Goal: Information Seeking & Learning: Learn about a topic

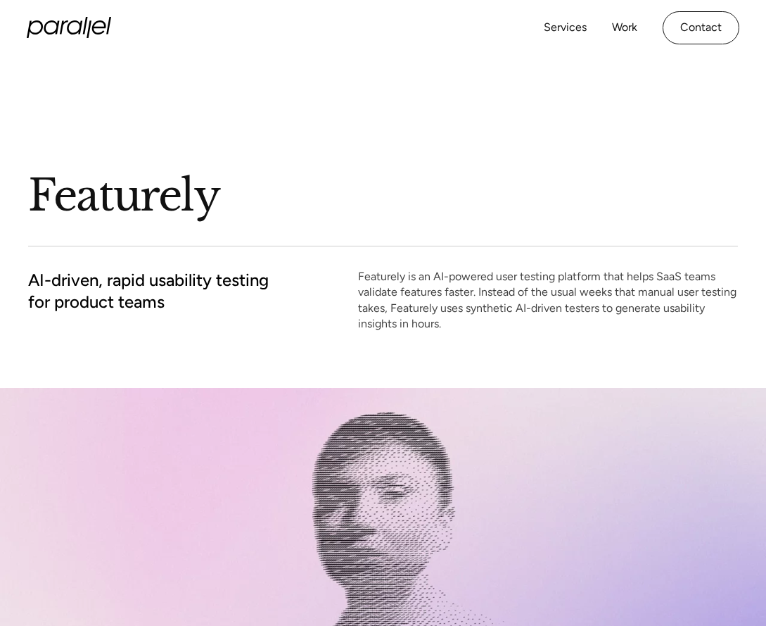
click at [464, 268] on div "Featurely AI-driven, rapid usability testing for product teams Featurely is an …" at bounding box center [383, 222] width 710 height 333
click at [419, 301] on p "Featurely is an AI-powered user testing platform that helps SaaS teams validate…" at bounding box center [548, 300] width 380 height 63
click at [421, 301] on p "Featurely is an AI-powered user testing platform that helps SaaS teams validate…" at bounding box center [548, 300] width 380 height 63
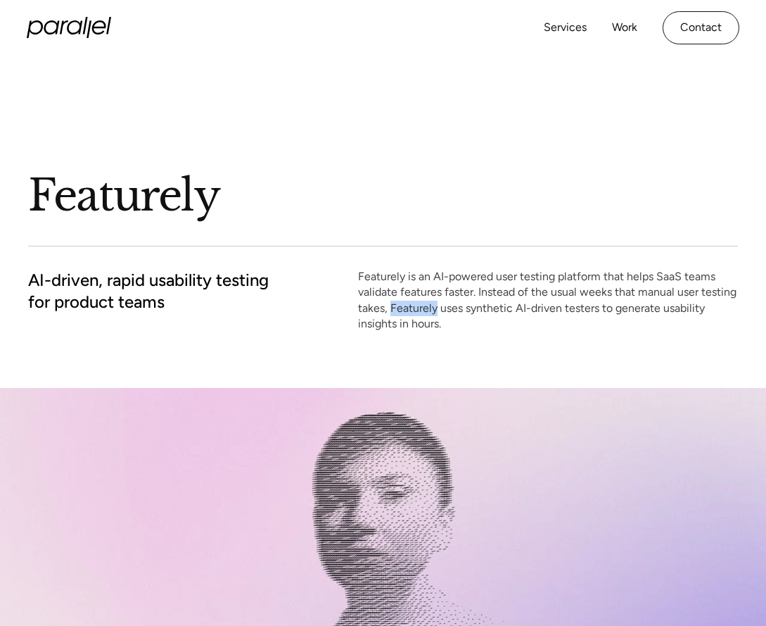
click at [421, 301] on p "Featurely is an AI-powered user testing platform that helps SaaS teams validate…" at bounding box center [548, 300] width 380 height 63
click at [424, 303] on p "Featurely is an AI-powered user testing platform that helps SaaS teams validate…" at bounding box center [548, 300] width 380 height 63
click at [425, 303] on p "Featurely is an AI-powered user testing platform that helps SaaS teams validate…" at bounding box center [548, 300] width 380 height 63
click at [426, 311] on p "Featurely is an AI-powered user testing platform that helps SaaS teams validate…" at bounding box center [548, 300] width 380 height 63
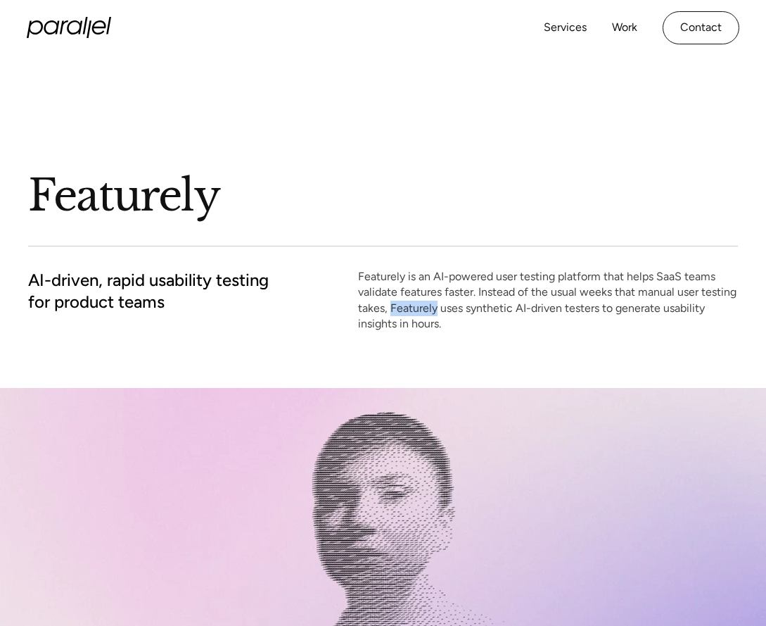
click at [426, 311] on p "Featurely is an AI-powered user testing platform that helps SaaS teams validate…" at bounding box center [548, 300] width 380 height 63
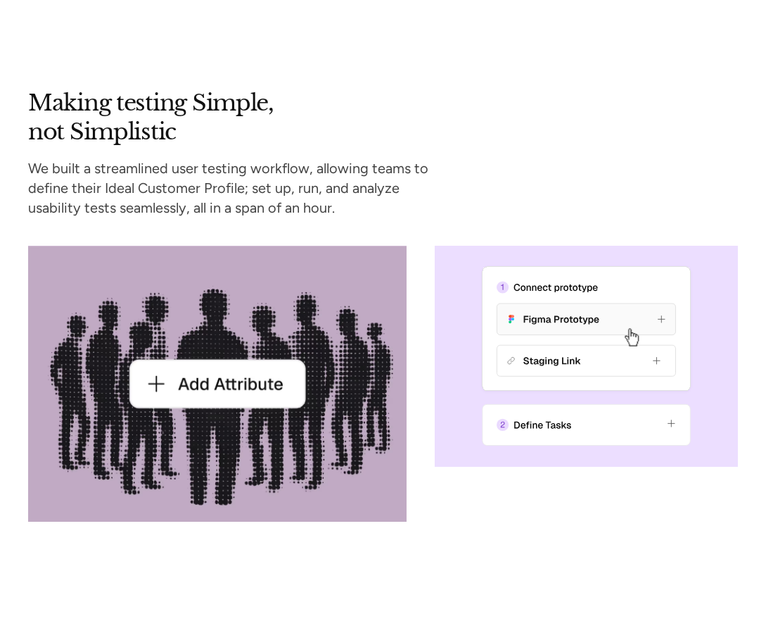
scroll to position [3176, 0]
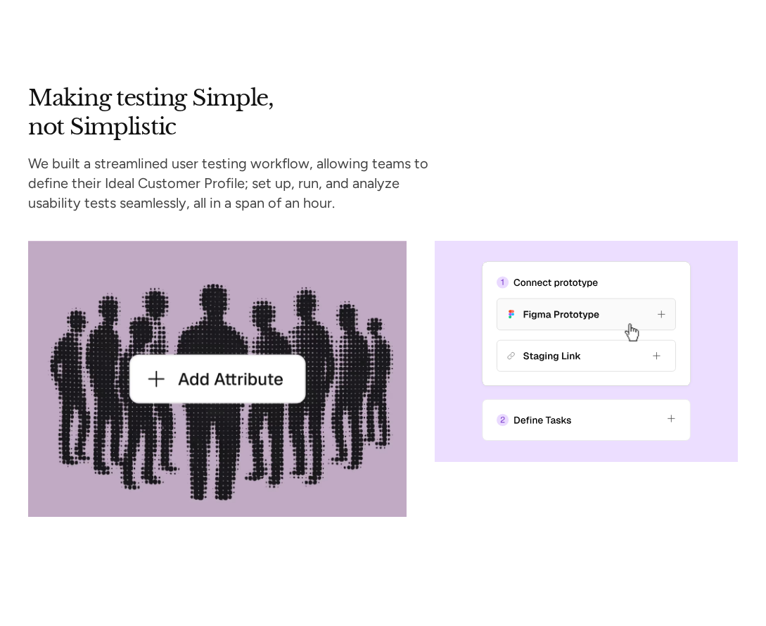
click at [307, 176] on p "We built a streamlined user testing workflow, allowing teams to define their Id…" at bounding box center [228, 182] width 400 height 59
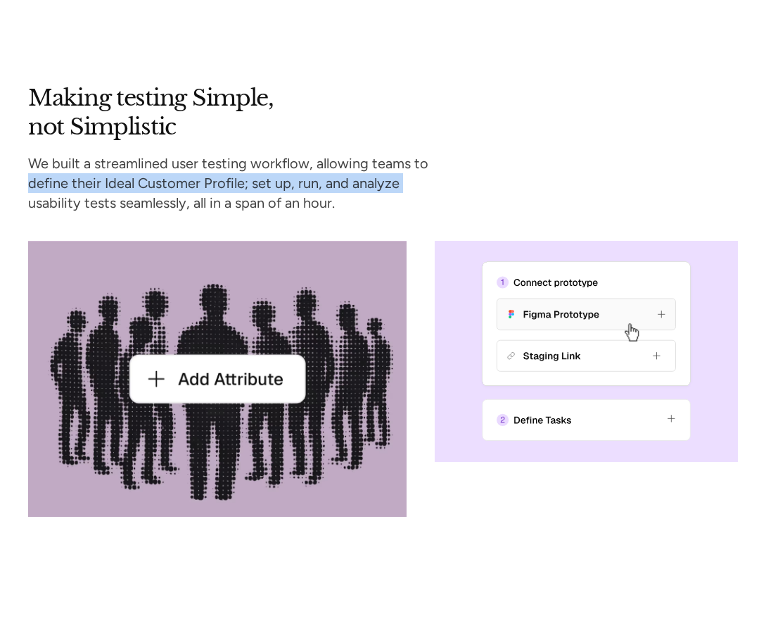
click at [307, 176] on p "We built a streamlined user testing workflow, allowing teams to define their Id…" at bounding box center [228, 182] width 400 height 59
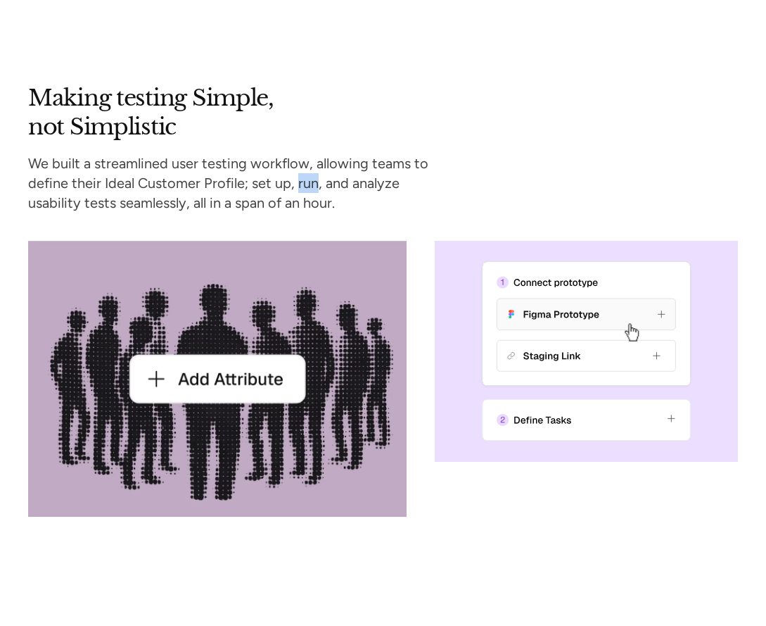
click at [307, 176] on p "We built a streamlined user testing workflow, allowing teams to define their Id…" at bounding box center [228, 182] width 400 height 59
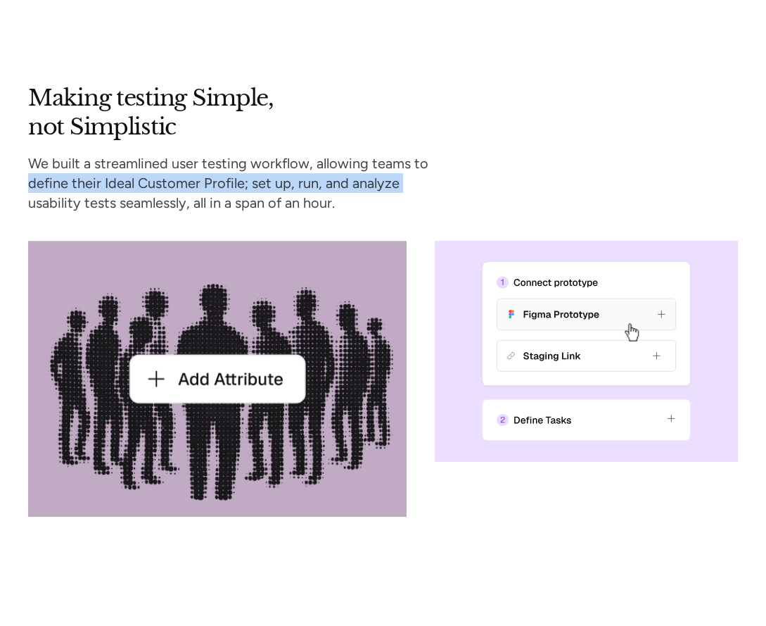
click at [307, 176] on p "We built a streamlined user testing workflow, allowing teams to define their Id…" at bounding box center [228, 182] width 400 height 59
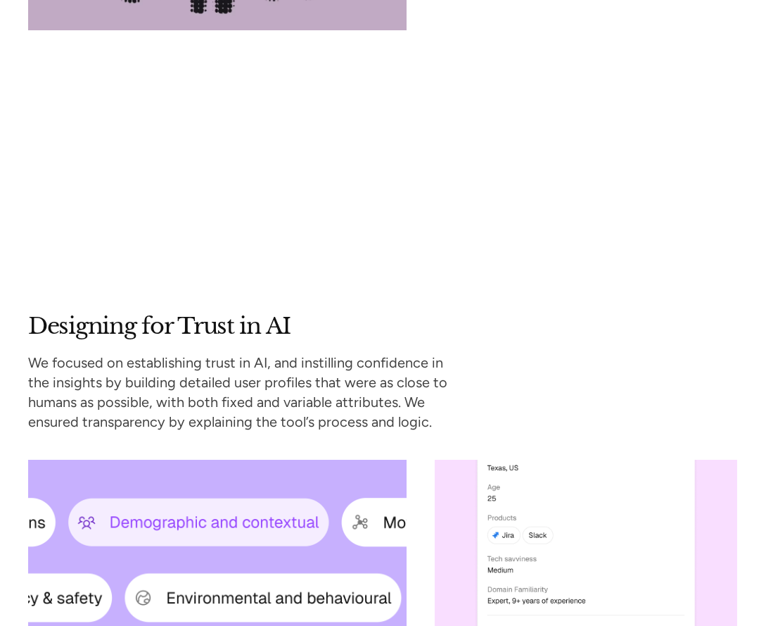
scroll to position [3809, 0]
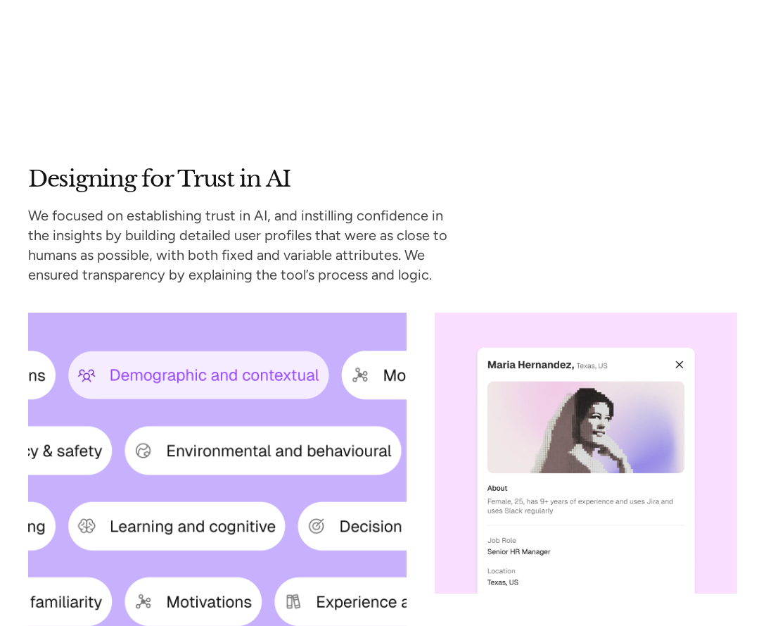
click at [324, 246] on p "We focused on establishing trust in AI, and instilling confidence in the insigh…" at bounding box center [237, 244] width 419 height 79
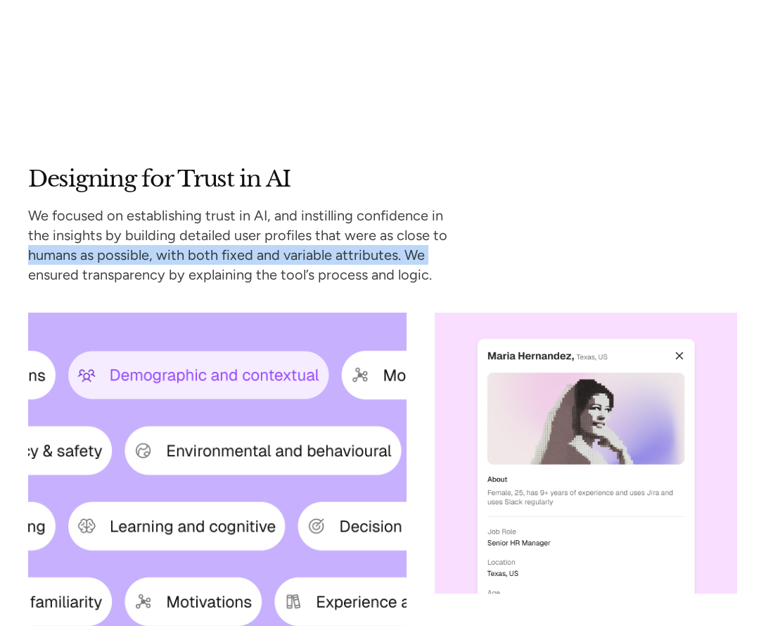
click at [324, 246] on p "We focused on establishing trust in AI, and instilling confidence in the insigh…" at bounding box center [237, 244] width 419 height 79
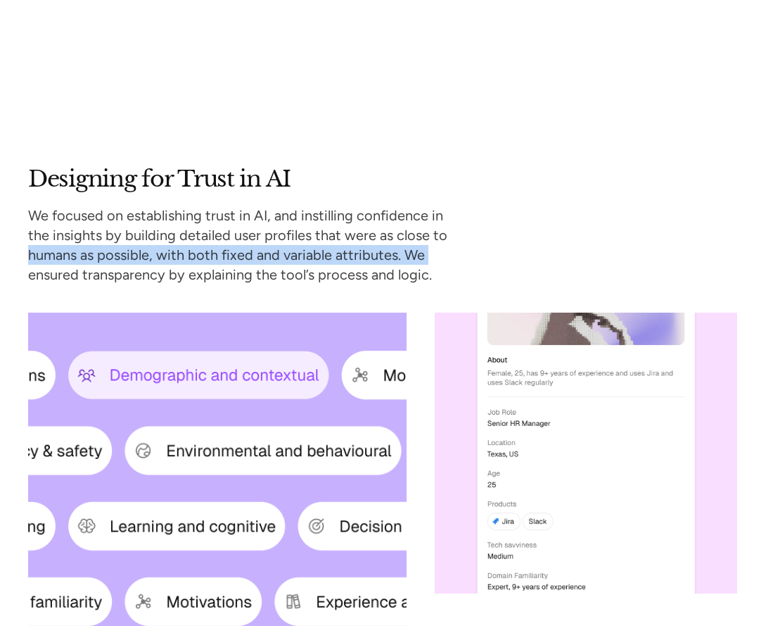
click at [254, 235] on p "We focused on establishing trust in AI, and instilling confidence in the insigh…" at bounding box center [237, 244] width 419 height 79
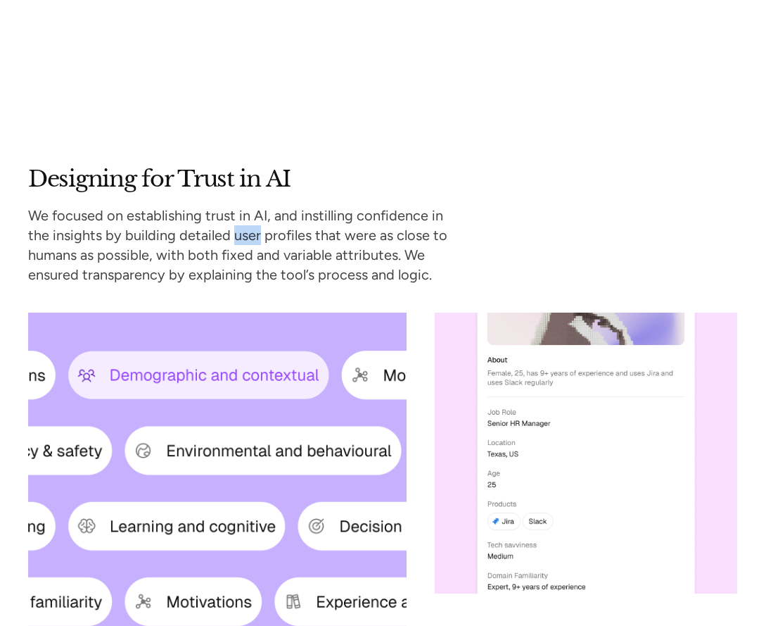
click at [254, 235] on p "We focused on establishing trust in AI, and instilling confidence in the insigh…" at bounding box center [237, 244] width 419 height 79
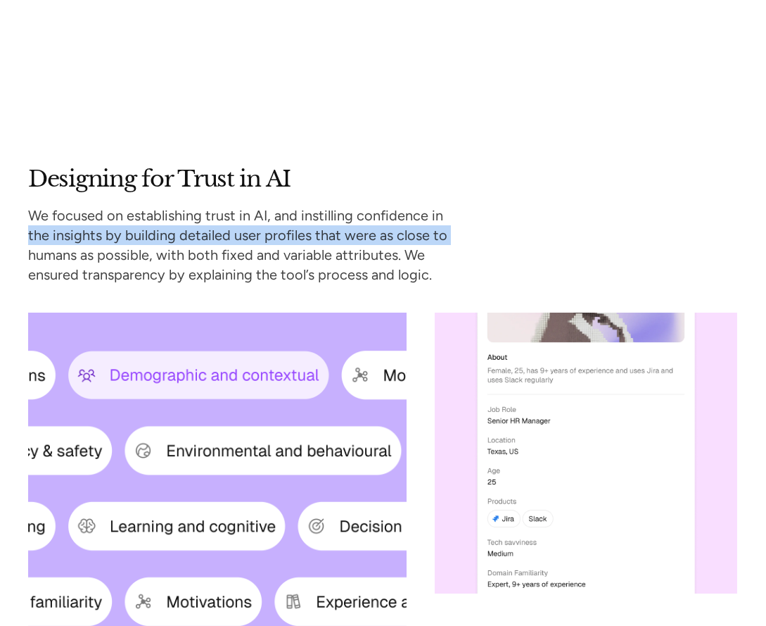
click at [254, 235] on p "We focused on establishing trust in AI, and instilling confidence in the insigh…" at bounding box center [237, 244] width 419 height 79
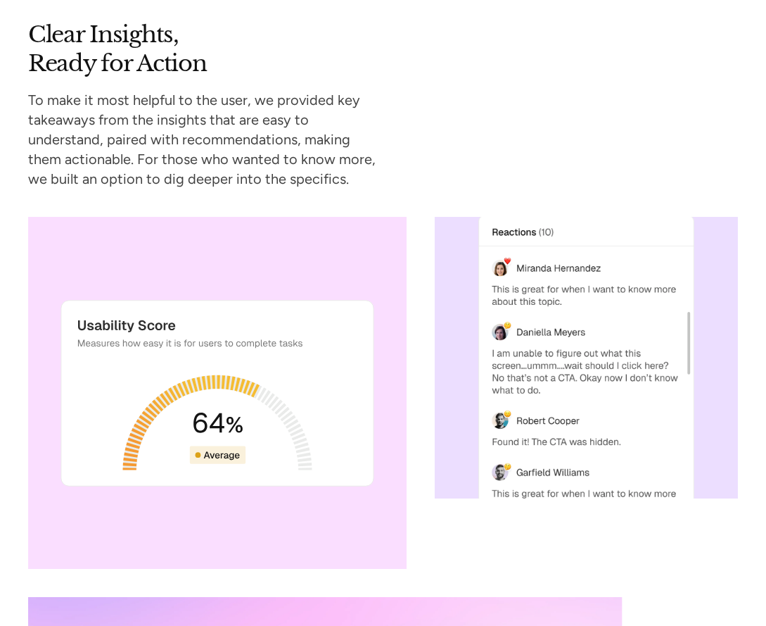
scroll to position [5137, 0]
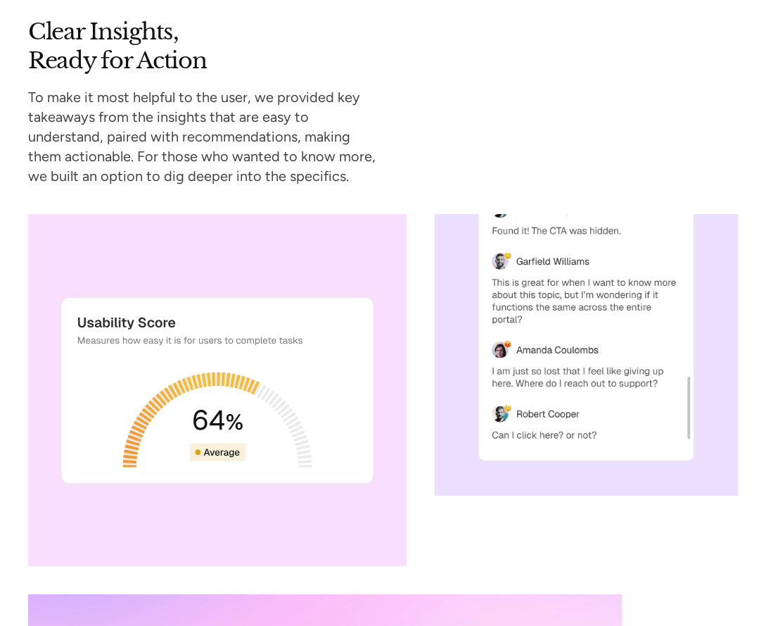
click at [275, 137] on p "To make it most helpful to the user, we provided key takeaways from the insight…" at bounding box center [202, 136] width 348 height 99
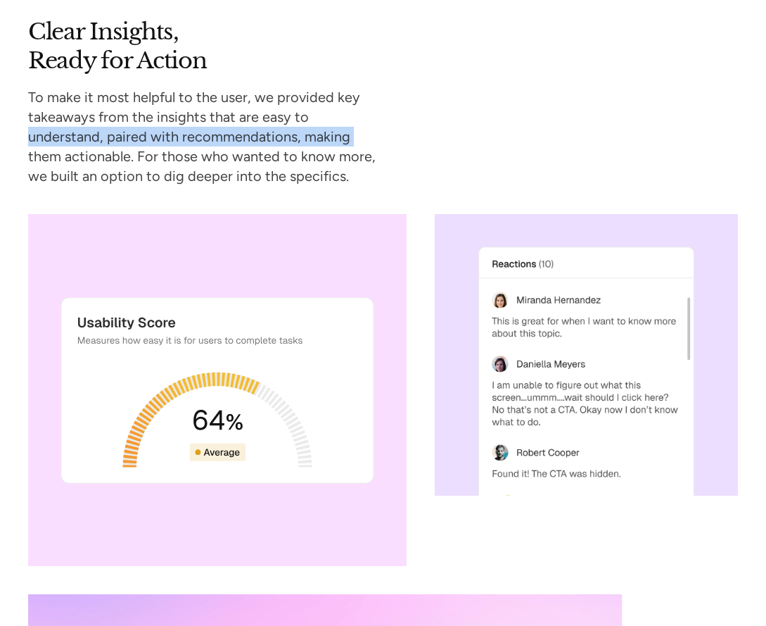
click at [275, 137] on p "To make it most helpful to the user, we provided key takeaways from the insight…" at bounding box center [202, 136] width 348 height 99
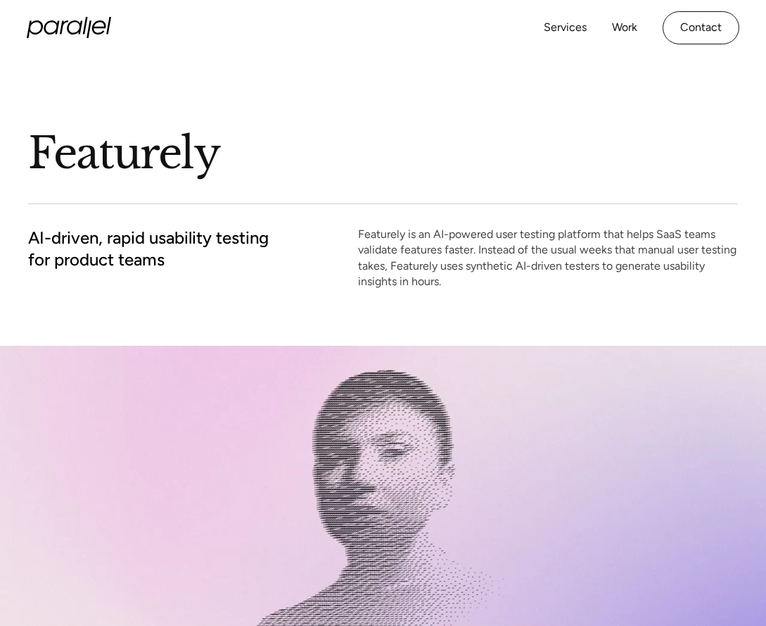
scroll to position [0, 0]
